Goal: Task Accomplishment & Management: Use online tool/utility

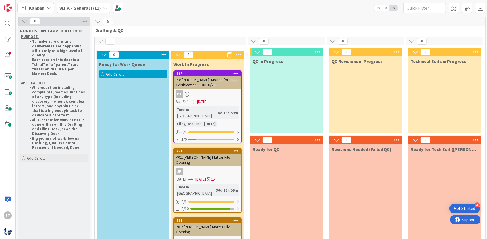
click at [99, 10] on b "W.I.P. - General (FL1)" at bounding box center [80, 8] width 42 height 6
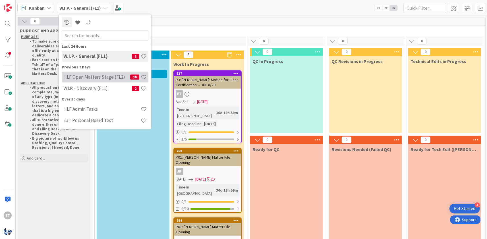
click at [102, 80] on div "HLF Open Matters Stage (FL2) 10" at bounding box center [105, 77] width 87 height 11
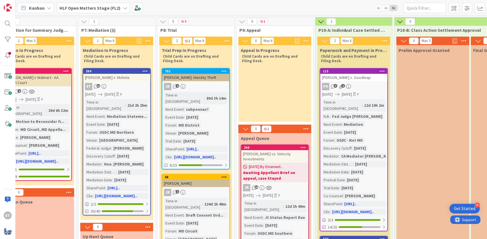
scroll to position [0, 649]
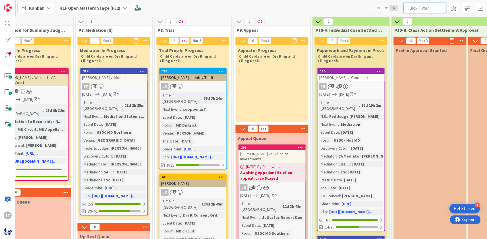
click at [419, 8] on input "text" at bounding box center [425, 8] width 43 height 10
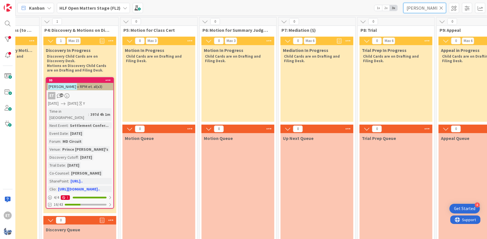
scroll to position [0, 470]
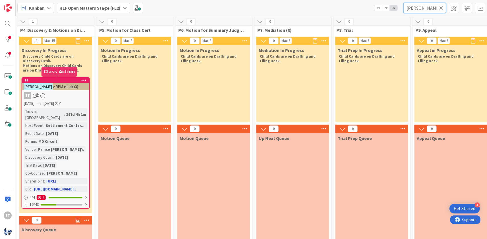
type input "[PERSON_NAME]"
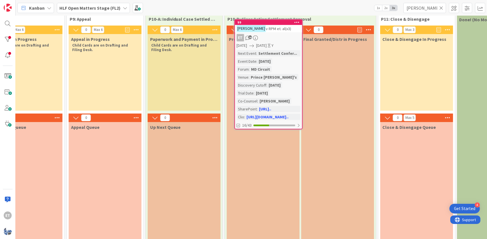
scroll to position [0, 816]
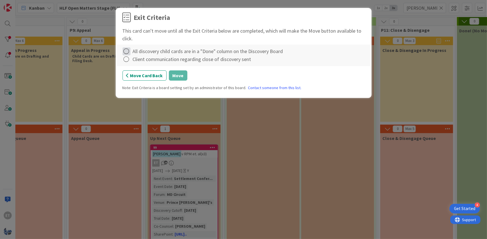
click at [125, 52] on icon at bounding box center [127, 51] width 8 height 8
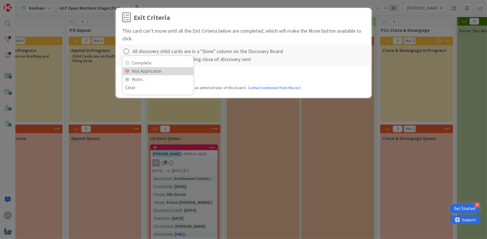
click at [133, 71] on link "Not Applicable" at bounding box center [158, 71] width 71 height 8
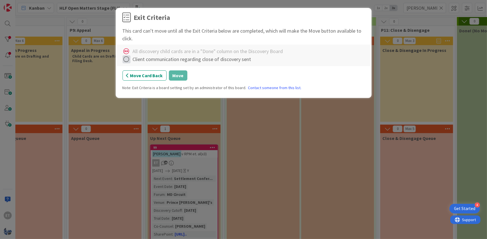
click at [127, 61] on icon at bounding box center [127, 59] width 8 height 8
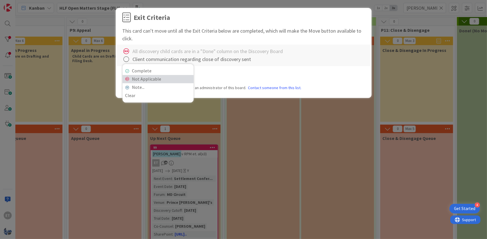
click at [140, 77] on link "Not Applicable" at bounding box center [158, 79] width 71 height 8
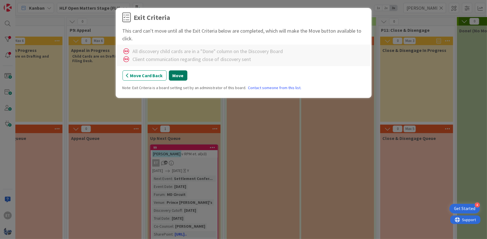
click at [174, 77] on button "Move" at bounding box center [178, 76] width 18 height 10
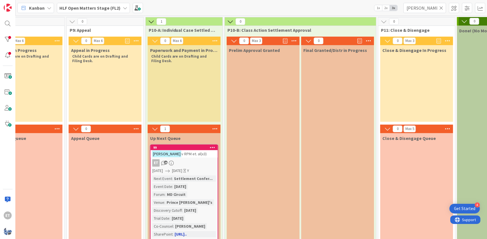
click at [205, 161] on div "ET 16" at bounding box center [184, 163] width 67 height 7
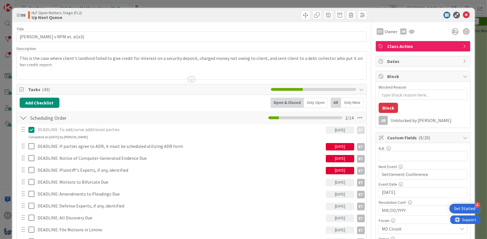
type textarea "x"
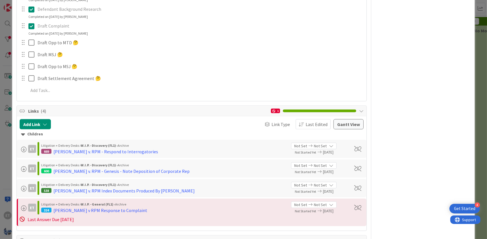
scroll to position [860, 0]
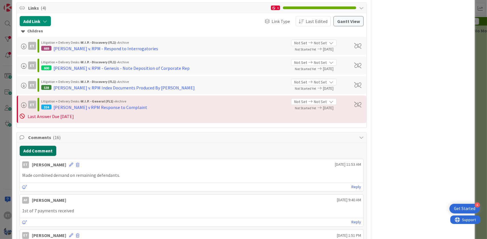
click at [43, 146] on button "Add Comment" at bounding box center [38, 151] width 37 height 10
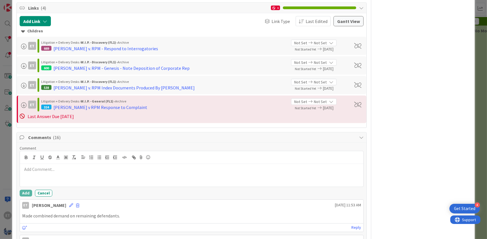
click at [99, 167] on p at bounding box center [191, 170] width 339 height 7
click at [24, 190] on button "Add" at bounding box center [26, 193] width 13 height 7
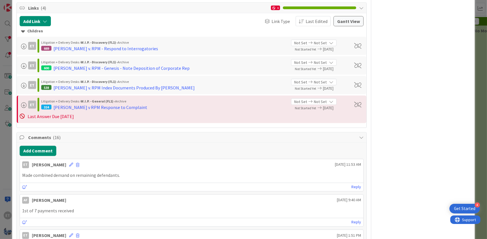
type textarea "x"
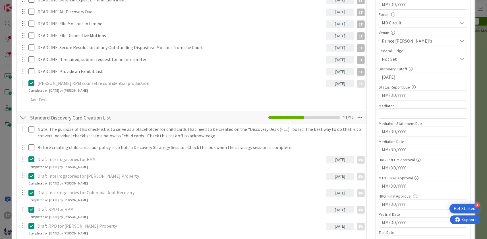
scroll to position [0, 0]
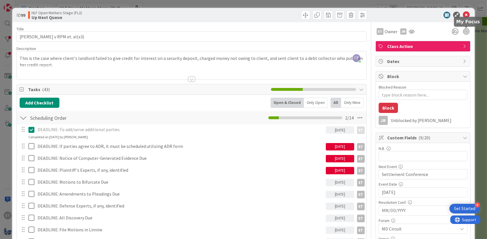
click at [468, 14] on icon at bounding box center [466, 15] width 7 height 7
